Goal: Complete application form: Complete application form

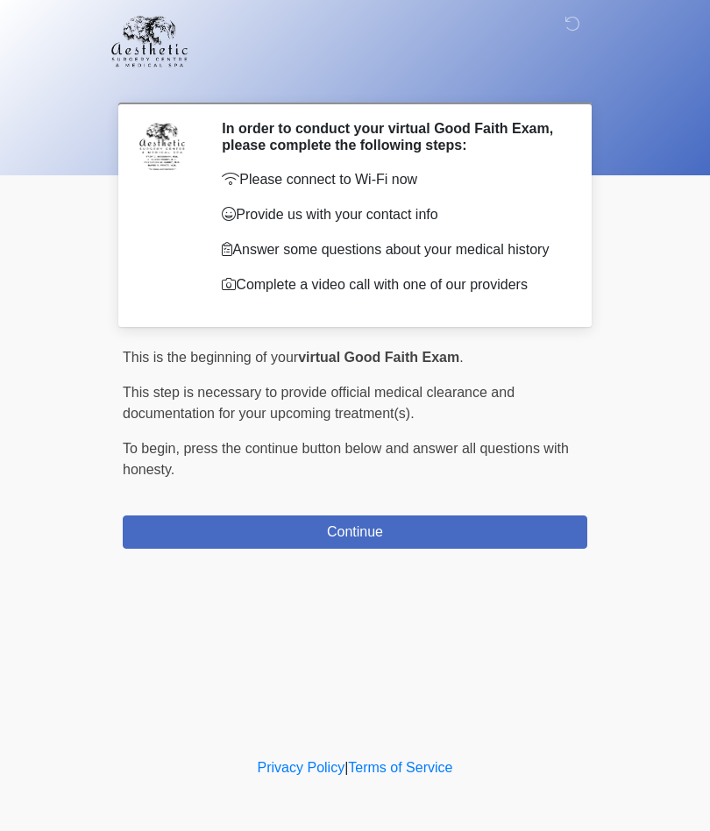
click at [508, 513] on div "This is the beginning of your virtual Good Faith Exam . ﻿﻿﻿﻿﻿﻿﻿﻿ This step is n…" at bounding box center [355, 447] width 464 height 201
click at [477, 530] on button "Continue" at bounding box center [355, 531] width 464 height 33
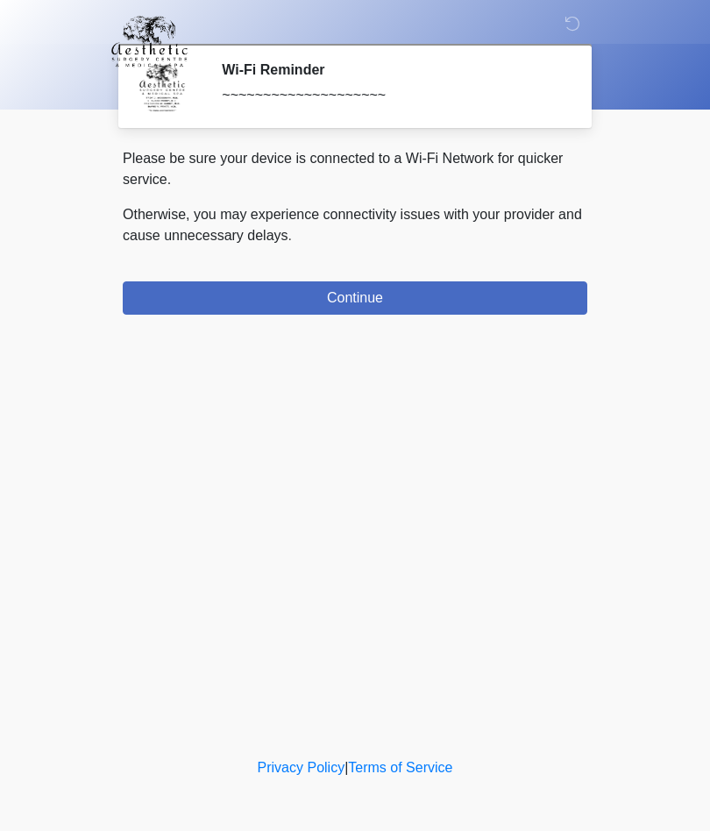
click at [520, 300] on button "Continue" at bounding box center [355, 297] width 464 height 33
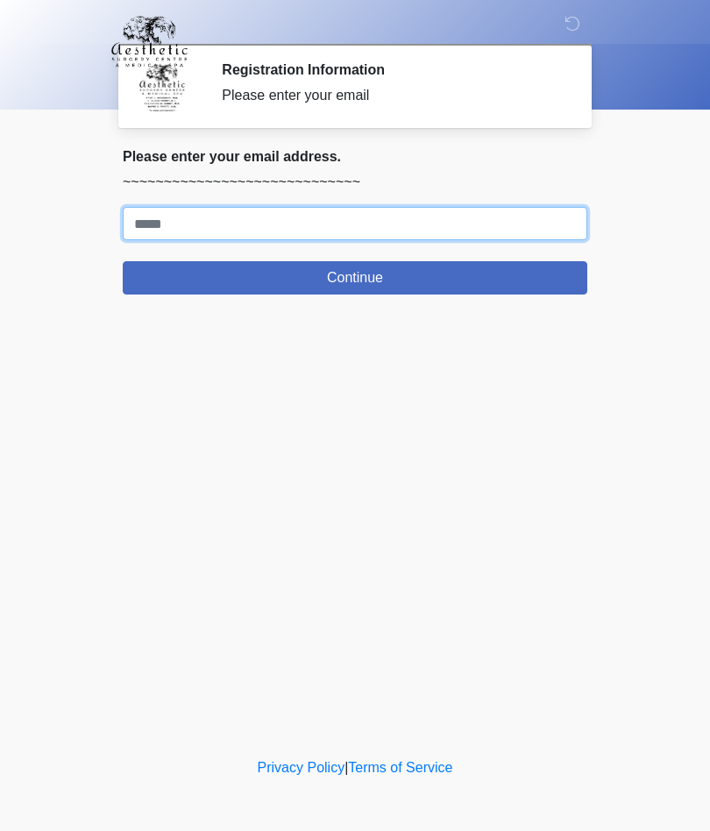
click at [172, 220] on input "Where should we email your treatment plan?" at bounding box center [355, 223] width 464 height 33
click at [192, 224] on input "**********" at bounding box center [355, 223] width 464 height 33
type input "**********"
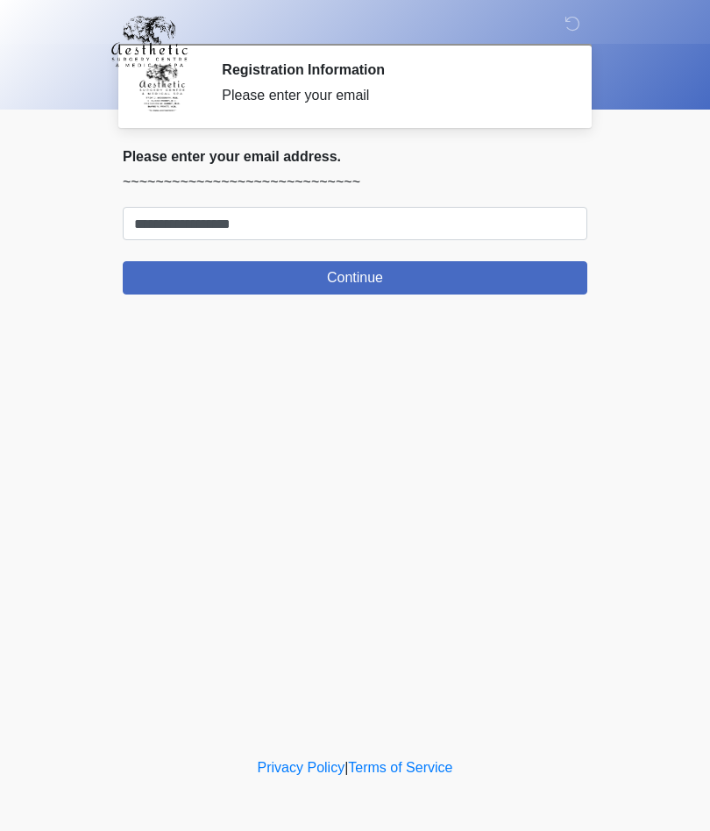
click at [462, 290] on button "Continue" at bounding box center [355, 277] width 464 height 33
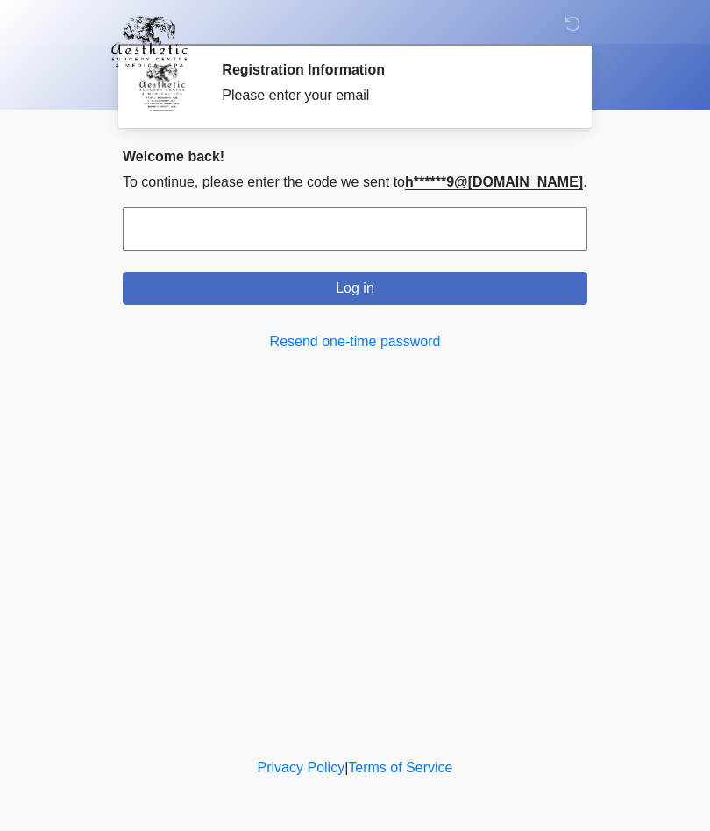
click at [411, 246] on input "text" at bounding box center [355, 229] width 464 height 44
type input "******"
click at [488, 289] on button "Log in" at bounding box center [355, 288] width 464 height 33
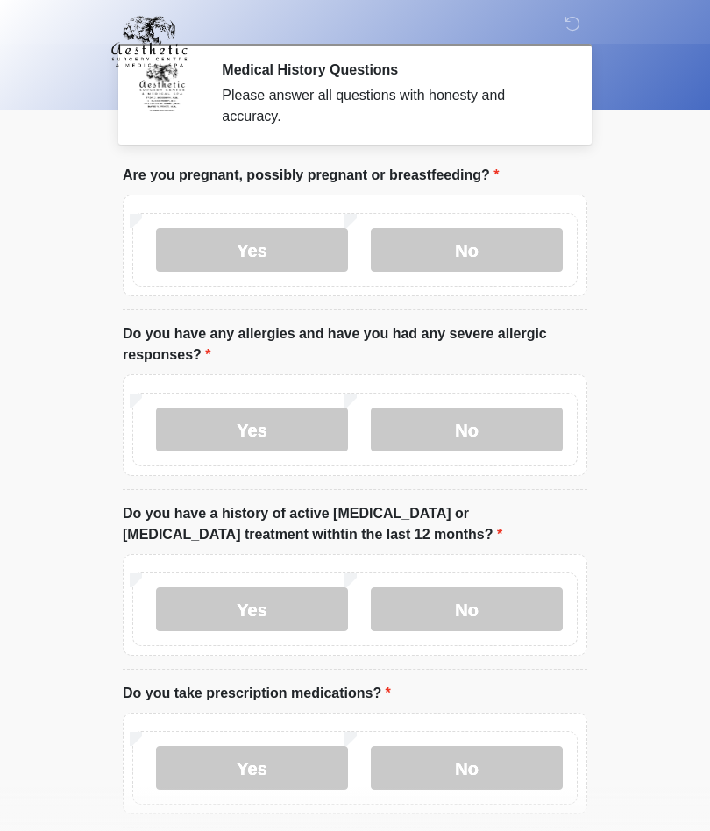
click at [518, 230] on label "No" at bounding box center [467, 250] width 192 height 44
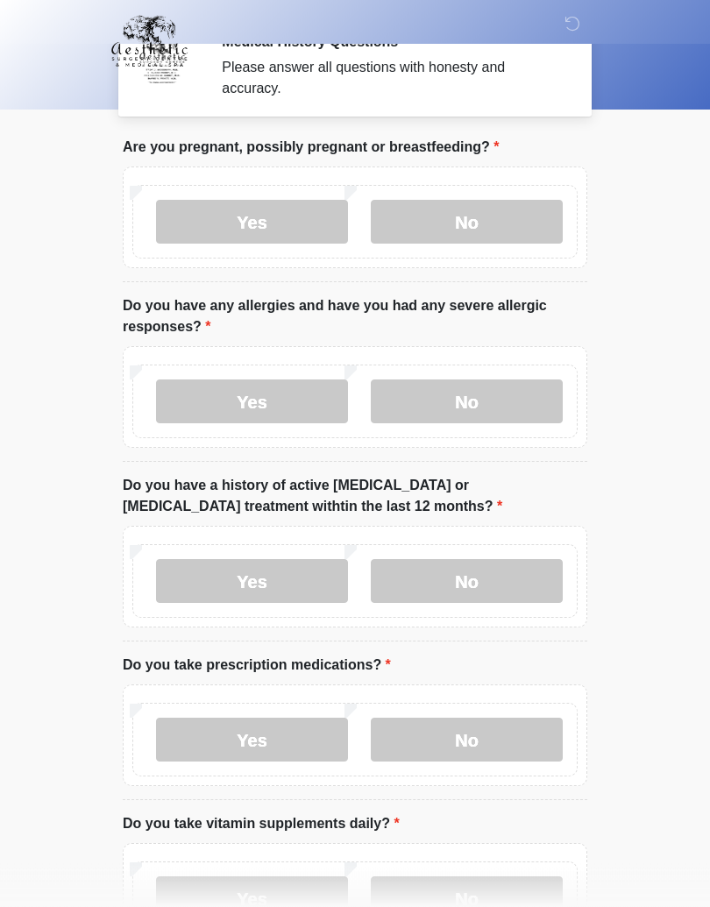
scroll to position [32, 0]
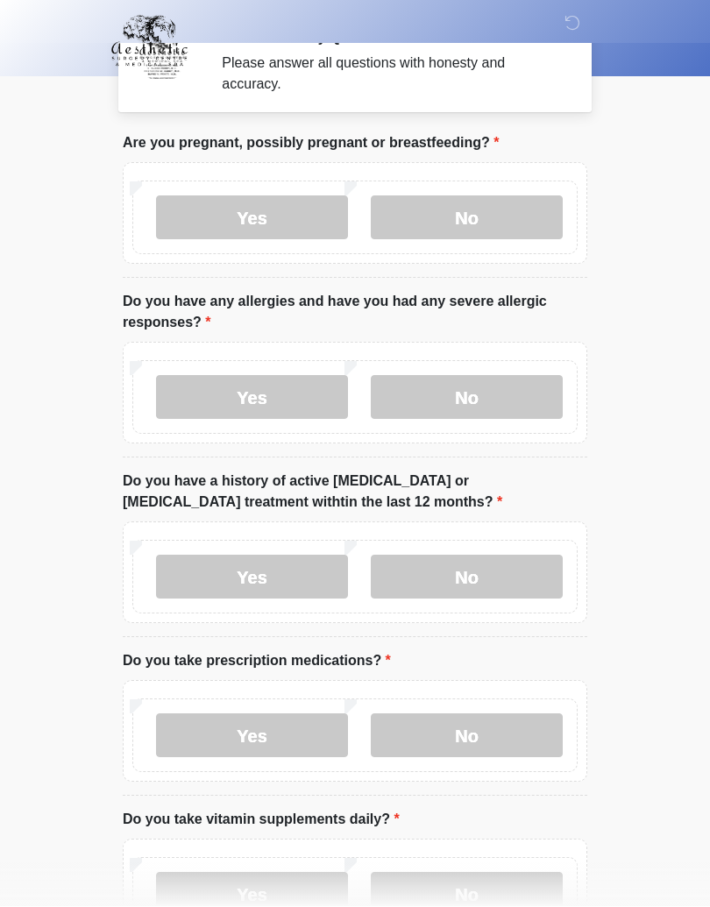
click at [517, 393] on label "No" at bounding box center [467, 398] width 192 height 44
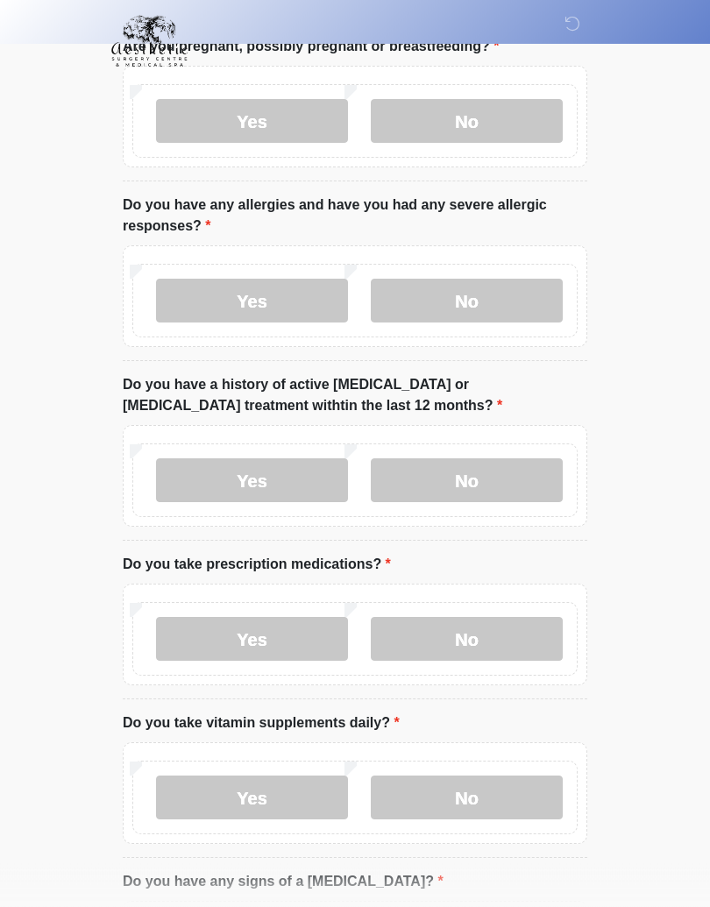
scroll to position [131, 0]
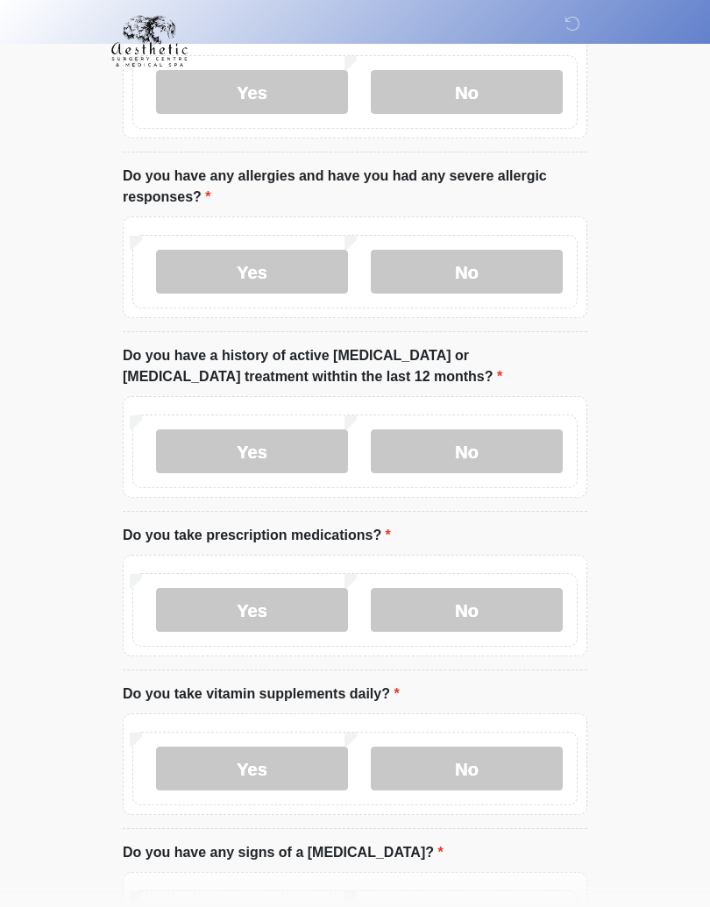
click at [511, 434] on label "No" at bounding box center [467, 452] width 192 height 44
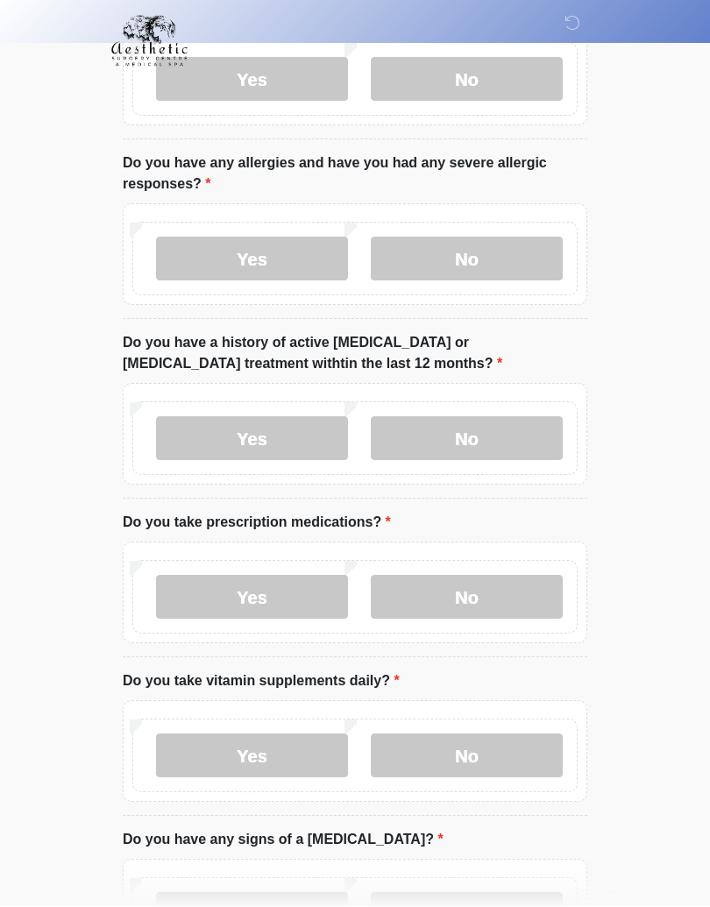
scroll to position [254, 0]
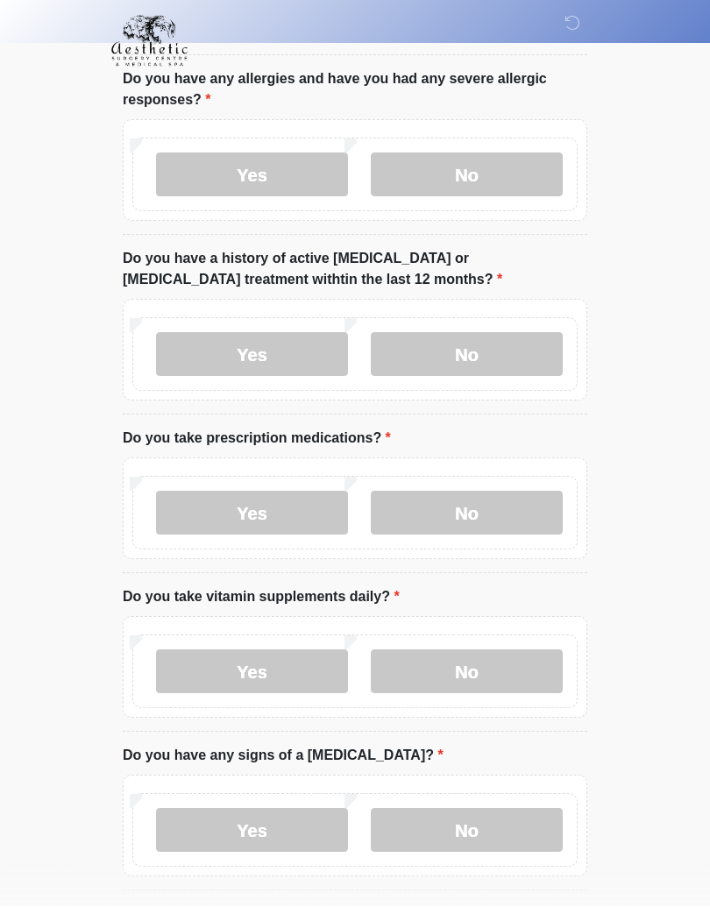
click at [512, 520] on label "No" at bounding box center [467, 513] width 192 height 44
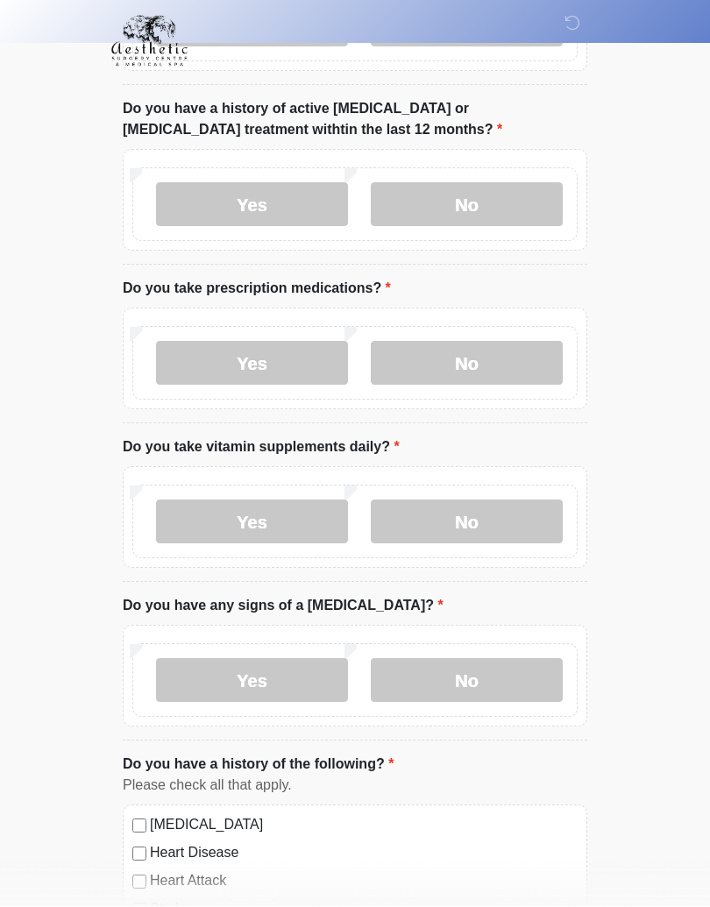
scroll to position [406, 0]
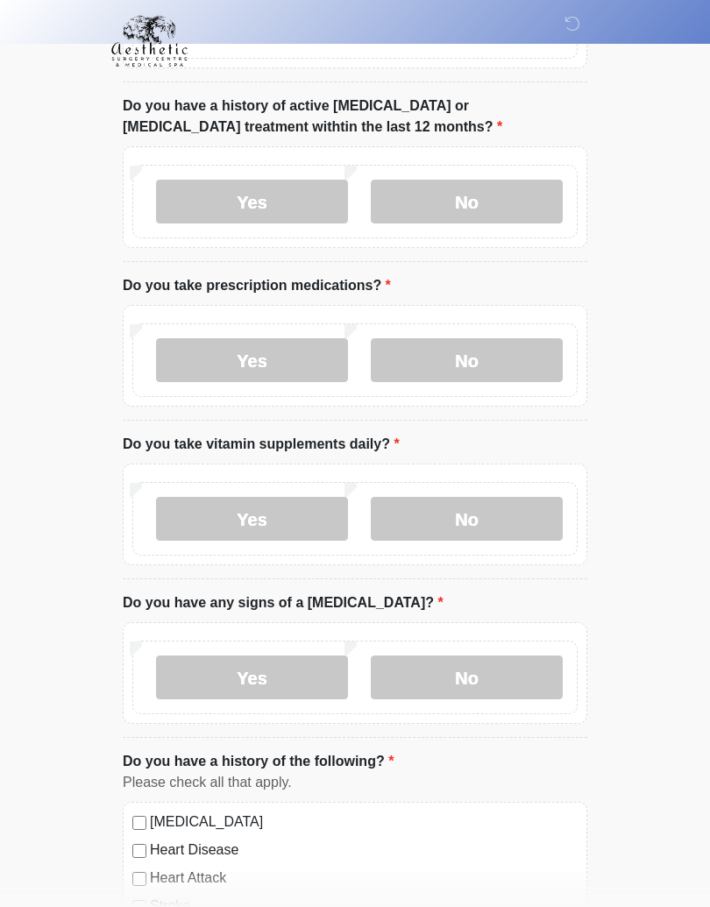
click at [516, 521] on label "No" at bounding box center [467, 520] width 192 height 44
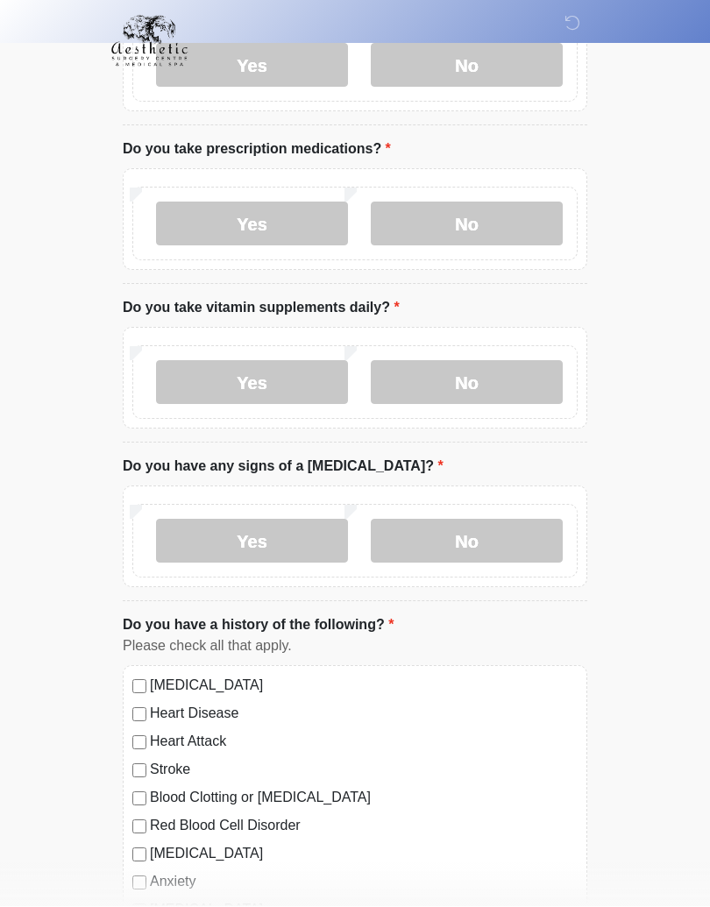
scroll to position [552, 0]
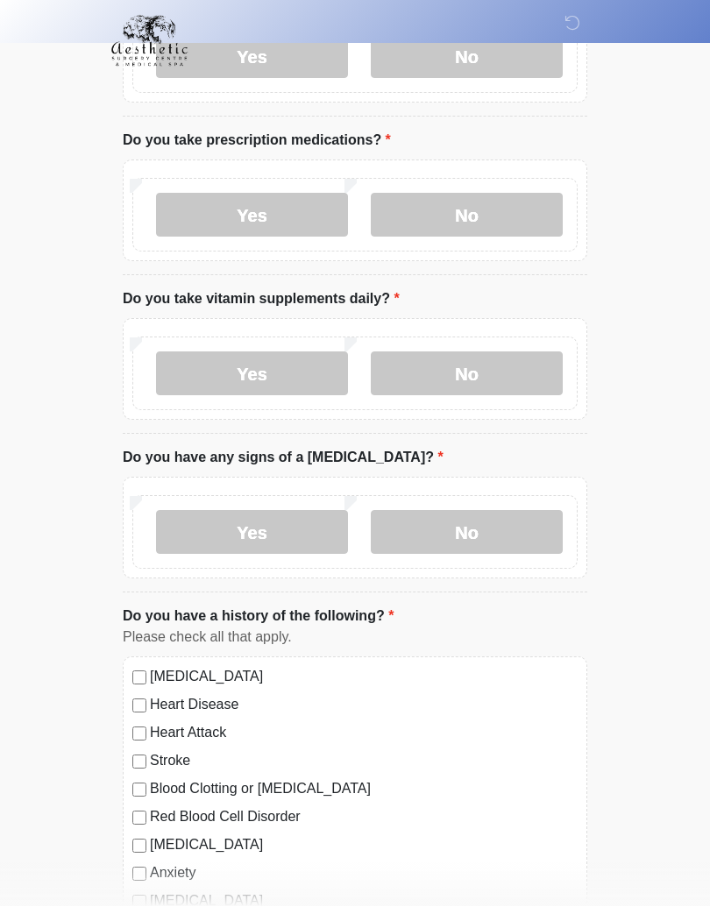
click at [536, 527] on label "No" at bounding box center [467, 533] width 192 height 44
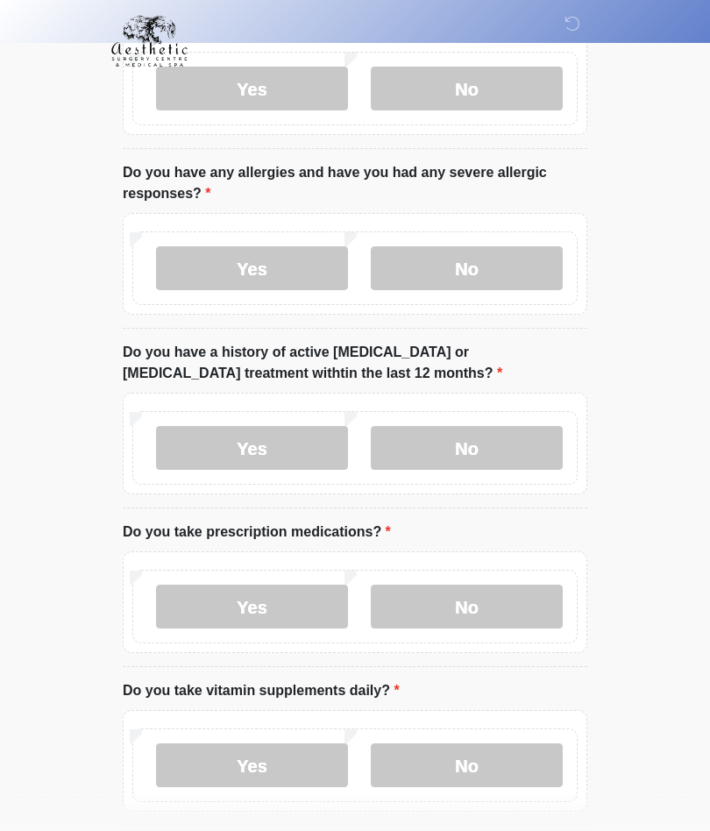
scroll to position [0, 0]
